Goal: Task Accomplishment & Management: Use online tool/utility

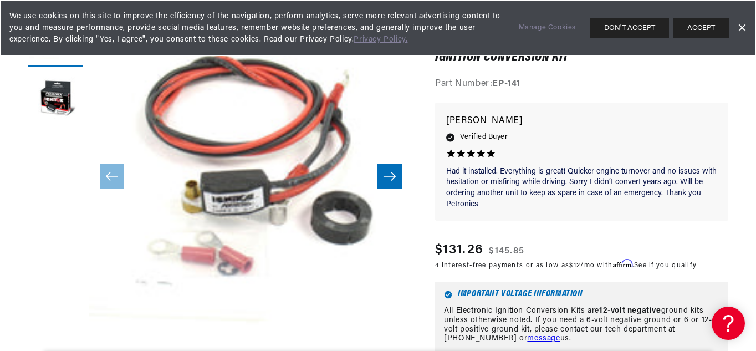
scroll to position [0, 1184]
click at [696, 28] on button "ACCEPT" at bounding box center [700, 28] width 55 height 20
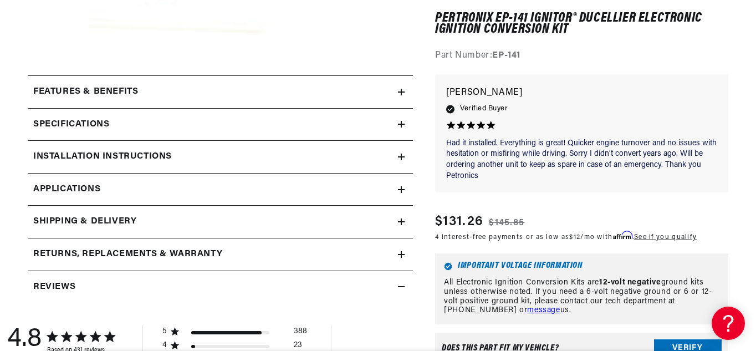
scroll to position [0, 592]
click at [88, 193] on span "Applications" at bounding box center [66, 189] width 67 height 14
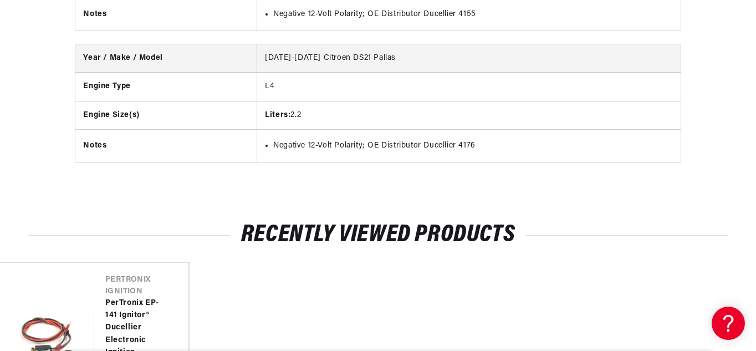
scroll to position [4132, 0]
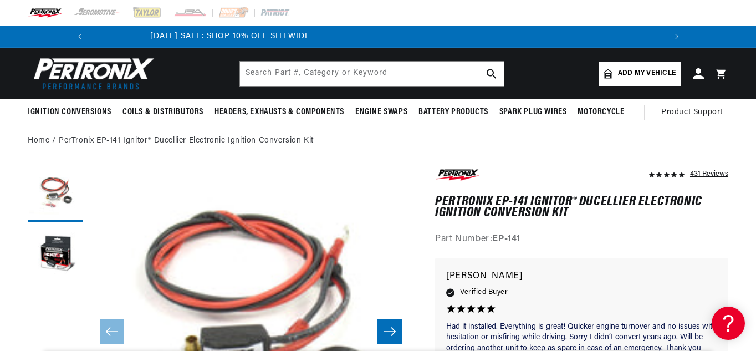
click at [624, 73] on span "Add my vehicle" at bounding box center [647, 73] width 58 height 11
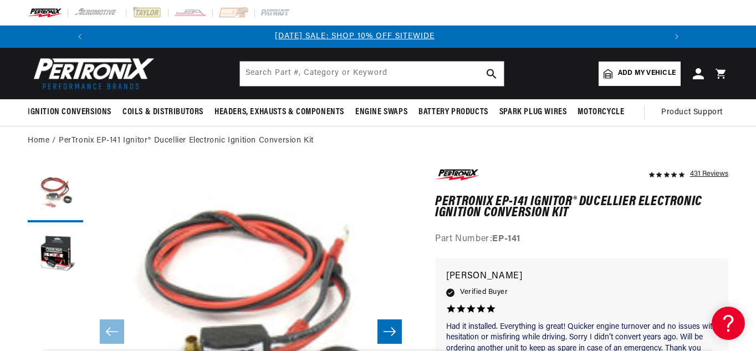
select select "Automotive"
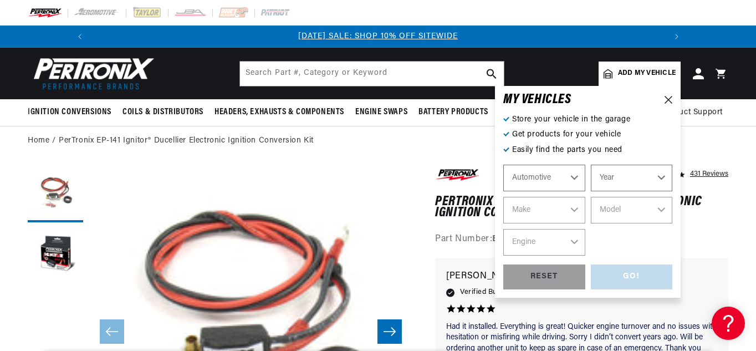
click at [571, 176] on select "Automotive Agricultural Industrial Marine Motorcycle" at bounding box center [544, 178] width 82 height 27
click at [659, 173] on select "Year [DATE] 2021 2020 2019 2018 2017 2016 2015 2014 2013 2012 2011 2010 2009 20…" at bounding box center [632, 178] width 82 height 27
select select "1972"
click at [591, 165] on select "Year [DATE] 2021 2020 2019 2018 2017 2016 2015 2014 2013 2012 2011 2010 2009 20…" at bounding box center [632, 178] width 82 height 27
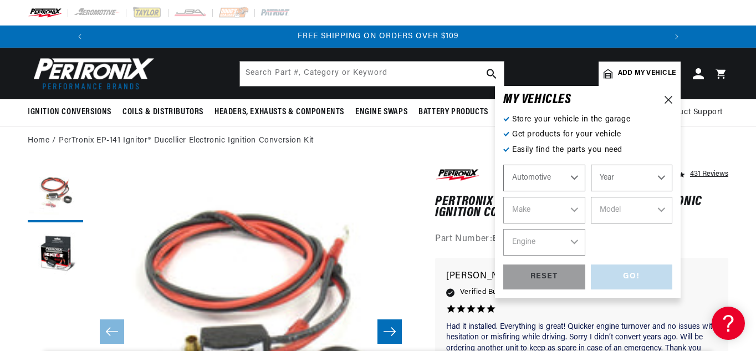
select select "1972"
click at [575, 209] on select "Make Alfa Romeo American Motors Aston [PERSON_NAME] Audi [GEOGRAPHIC_DATA] BMW …" at bounding box center [544, 210] width 82 height 27
select select "Citroen"
click at [503, 197] on select "Make Alfa Romeo American Motors Aston [PERSON_NAME] Audi [GEOGRAPHIC_DATA] BMW …" at bounding box center [544, 210] width 82 height 27
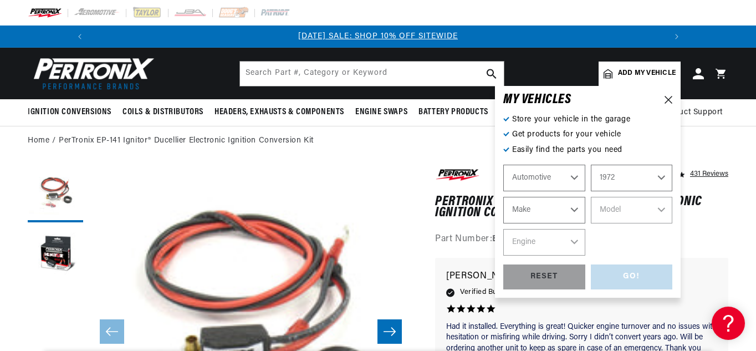
select select "Citroen"
click at [660, 210] on select "Model DS21 DS21 Pallas" at bounding box center [632, 210] width 82 height 27
